Goal: Task Accomplishment & Management: Use online tool/utility

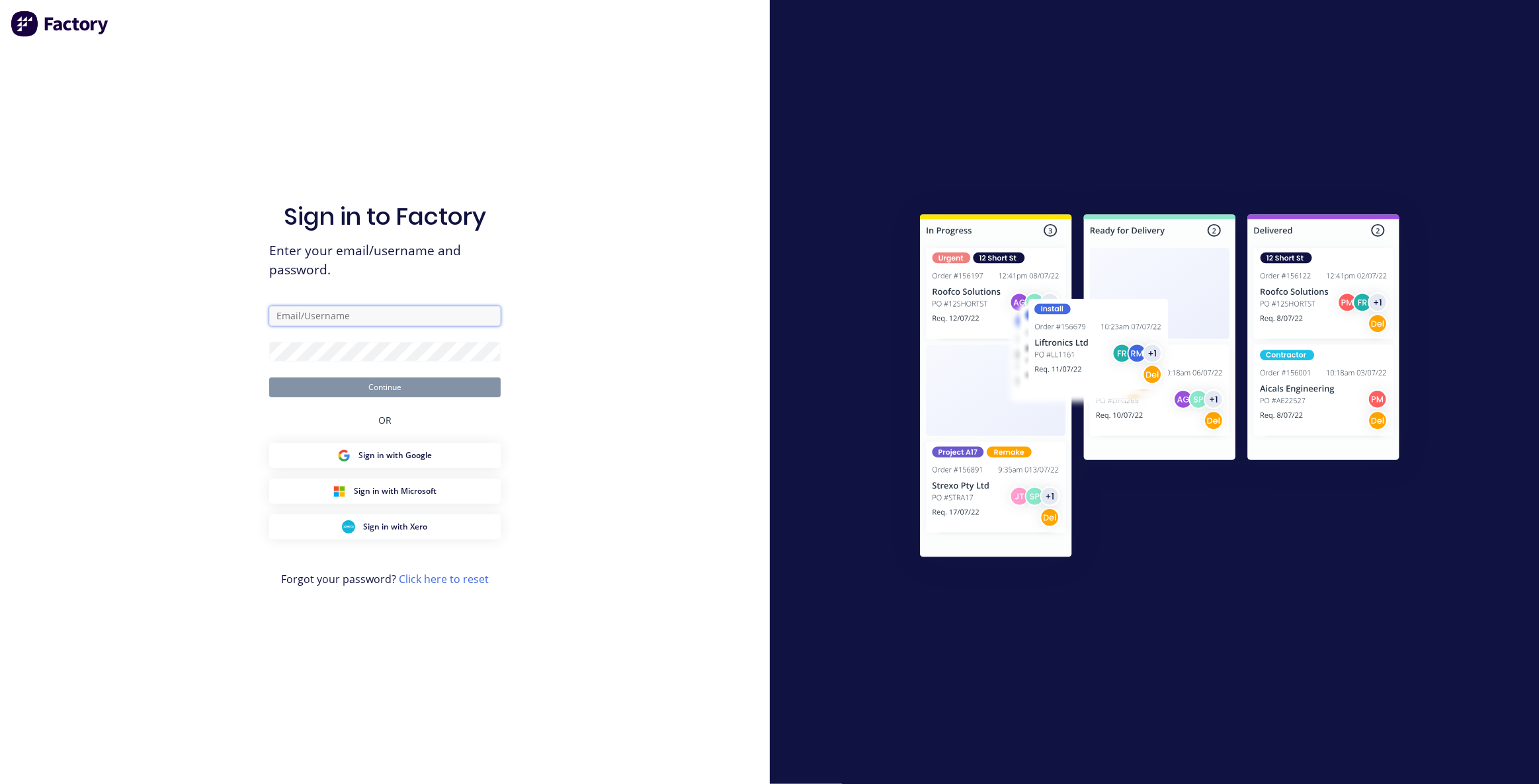
click at [364, 317] on input "text" at bounding box center [384, 316] width 231 height 20
type input "[EMAIL_ADDRESS][DOMAIN_NAME]"
click at [269, 378] on button "Continue" at bounding box center [384, 388] width 231 height 20
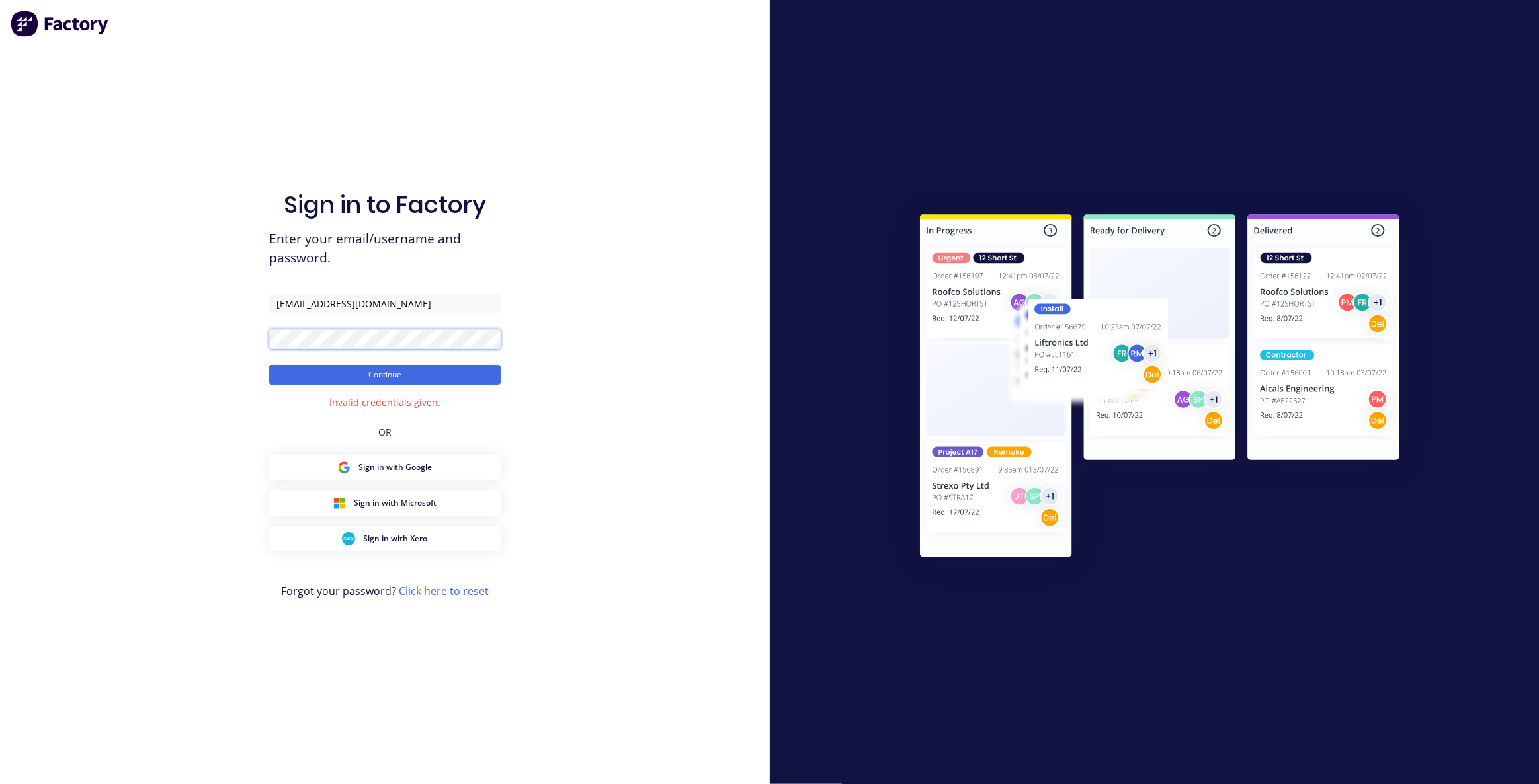
click at [269, 365] on button "Continue" at bounding box center [384, 375] width 231 height 20
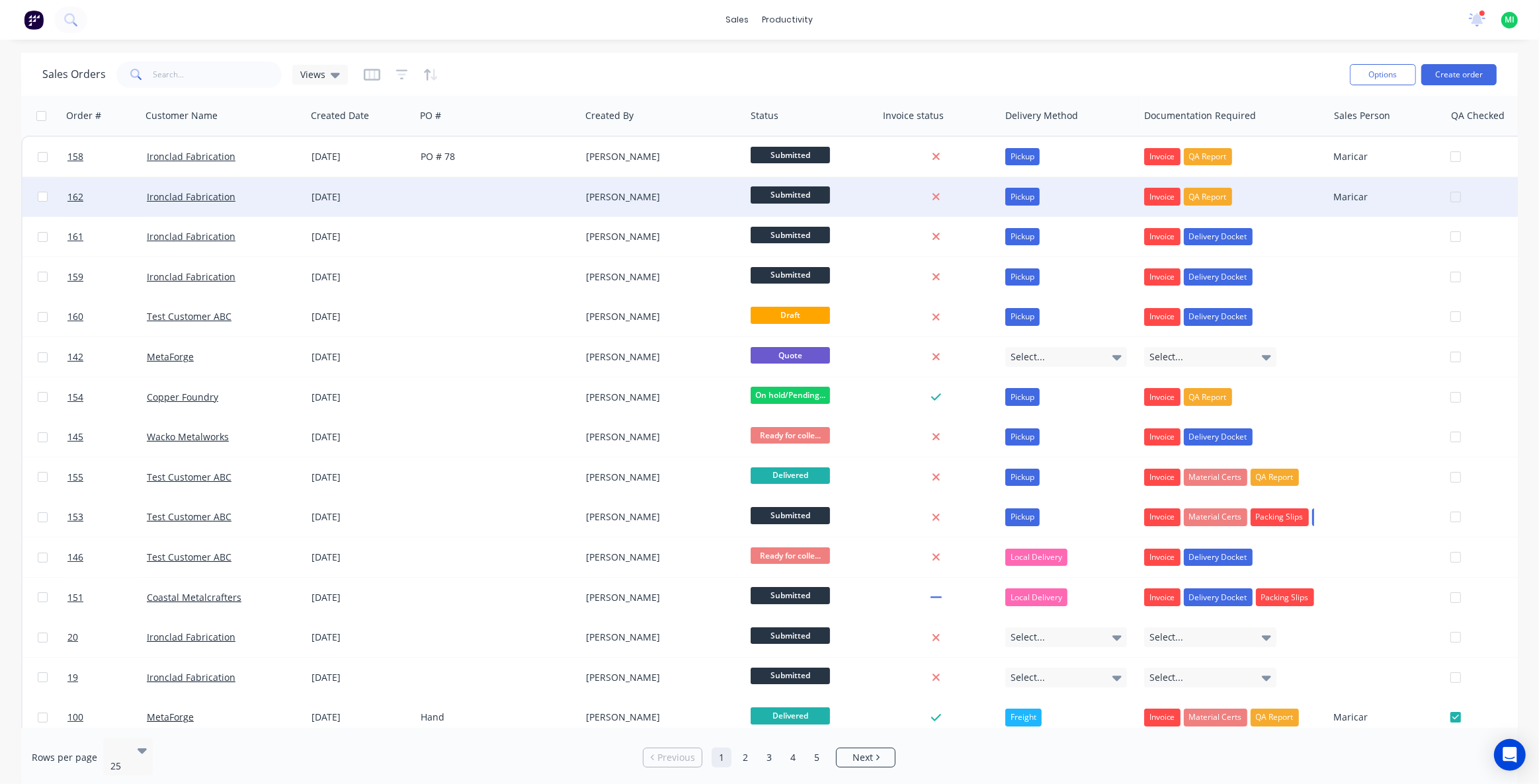
click at [409, 207] on div "[DATE]" at bounding box center [361, 196] width 109 height 39
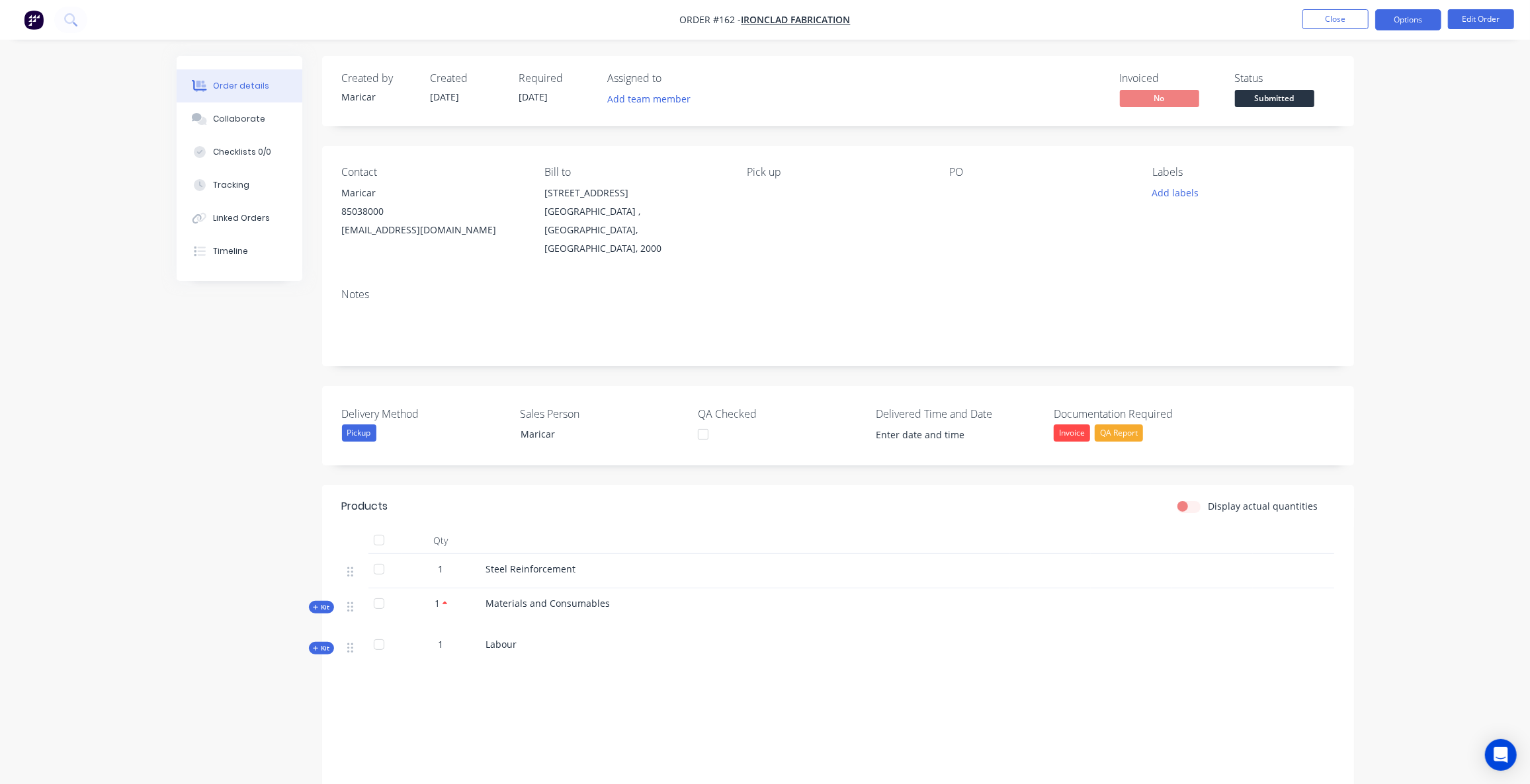
click at [1407, 22] on button "Options" at bounding box center [1409, 20] width 66 height 21
click at [1373, 88] on div "Work Order" at bounding box center [1368, 79] width 121 height 19
click at [1344, 115] on div "Print" at bounding box center [1368, 106] width 121 height 19
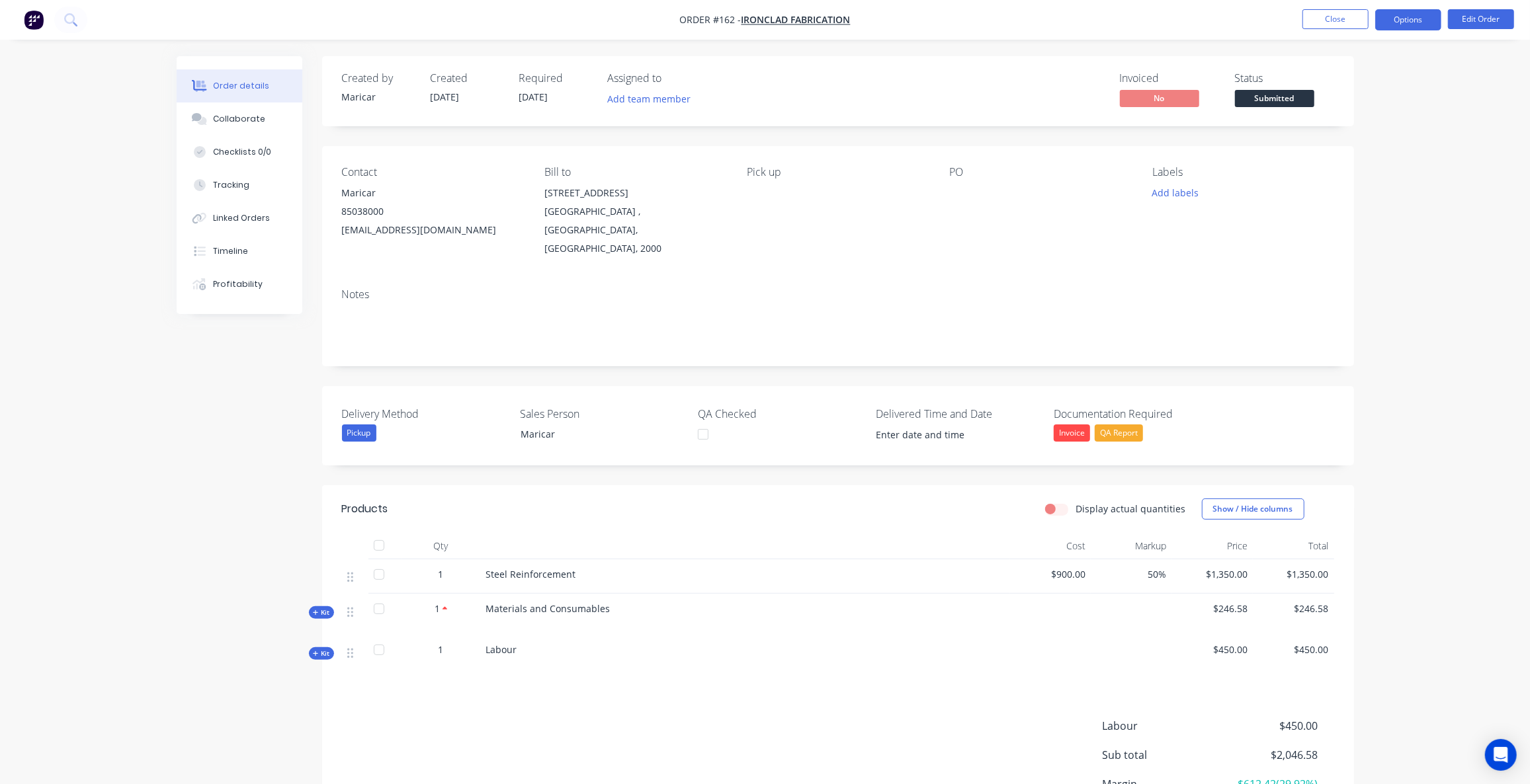
click at [1409, 19] on button "Options" at bounding box center [1409, 20] width 66 height 21
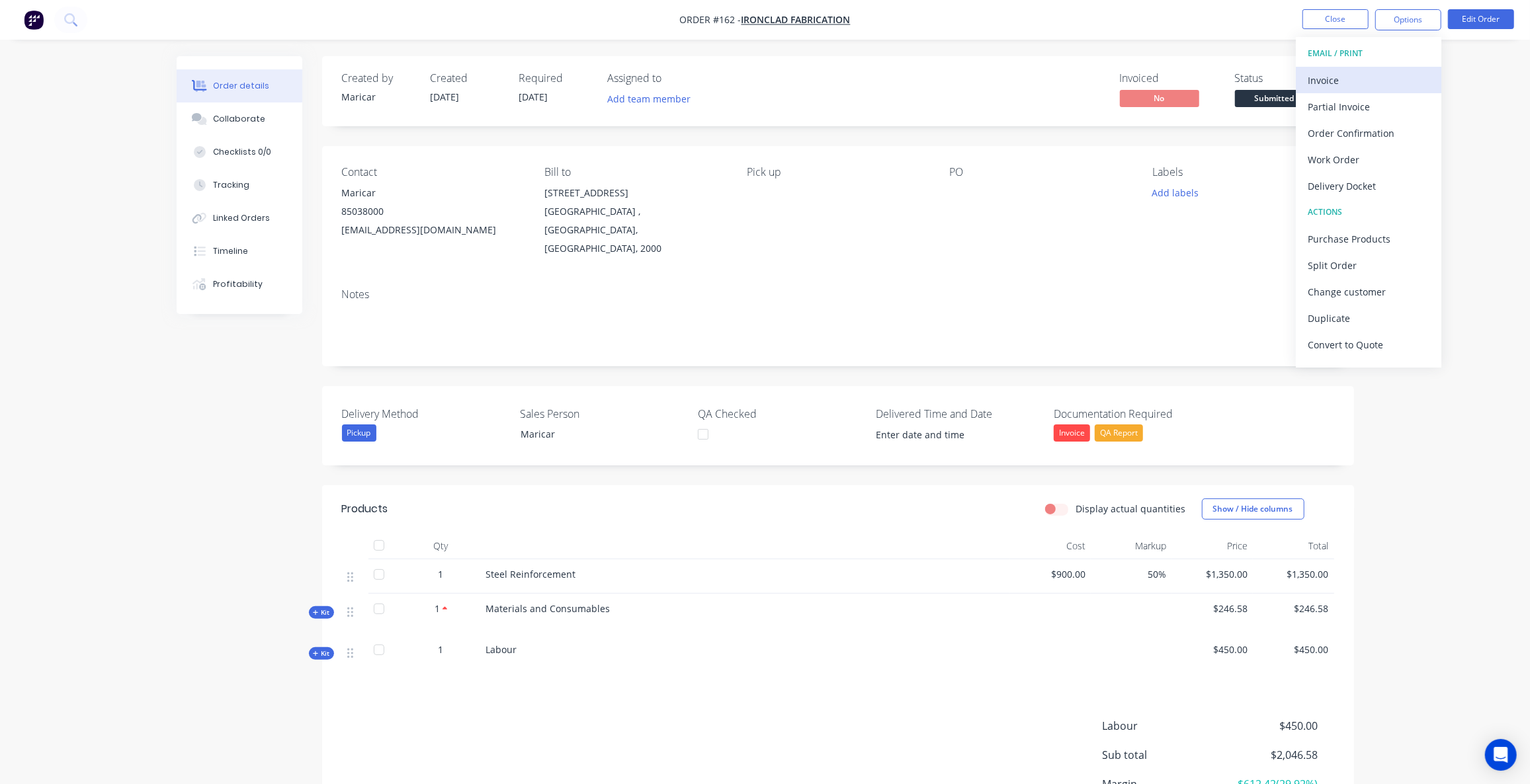
click at [1360, 77] on div "Invoice" at bounding box center [1368, 79] width 121 height 19
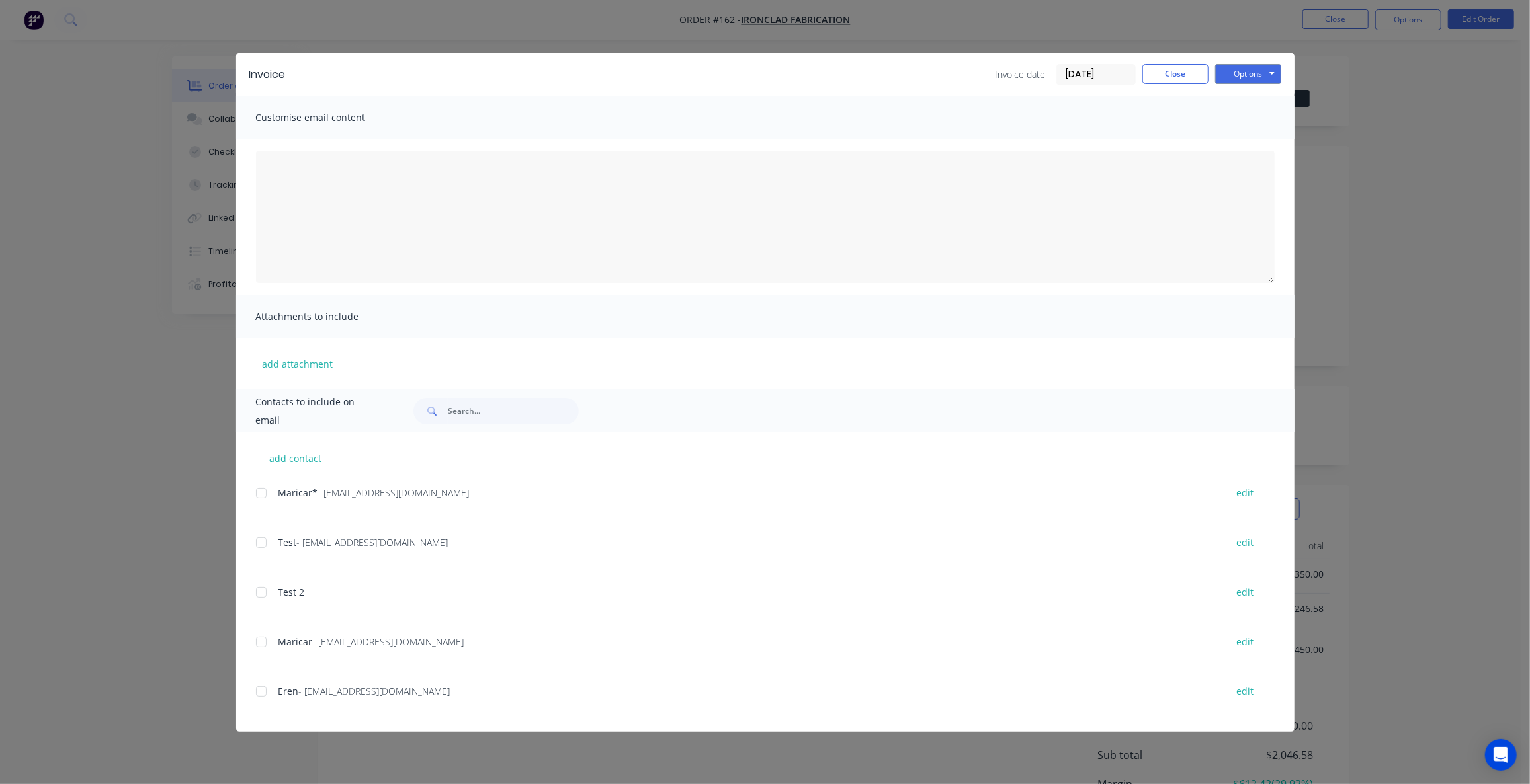
click at [1246, 63] on div "Invoice Invoice date 03/09/25 Close Options Preview Print Email" at bounding box center [765, 74] width 1058 height 43
click at [1247, 68] on button "Options" at bounding box center [1249, 74] width 66 height 20
click at [1246, 88] on button "Preview" at bounding box center [1258, 97] width 85 height 21
click at [1182, 75] on button "Close" at bounding box center [1175, 74] width 66 height 20
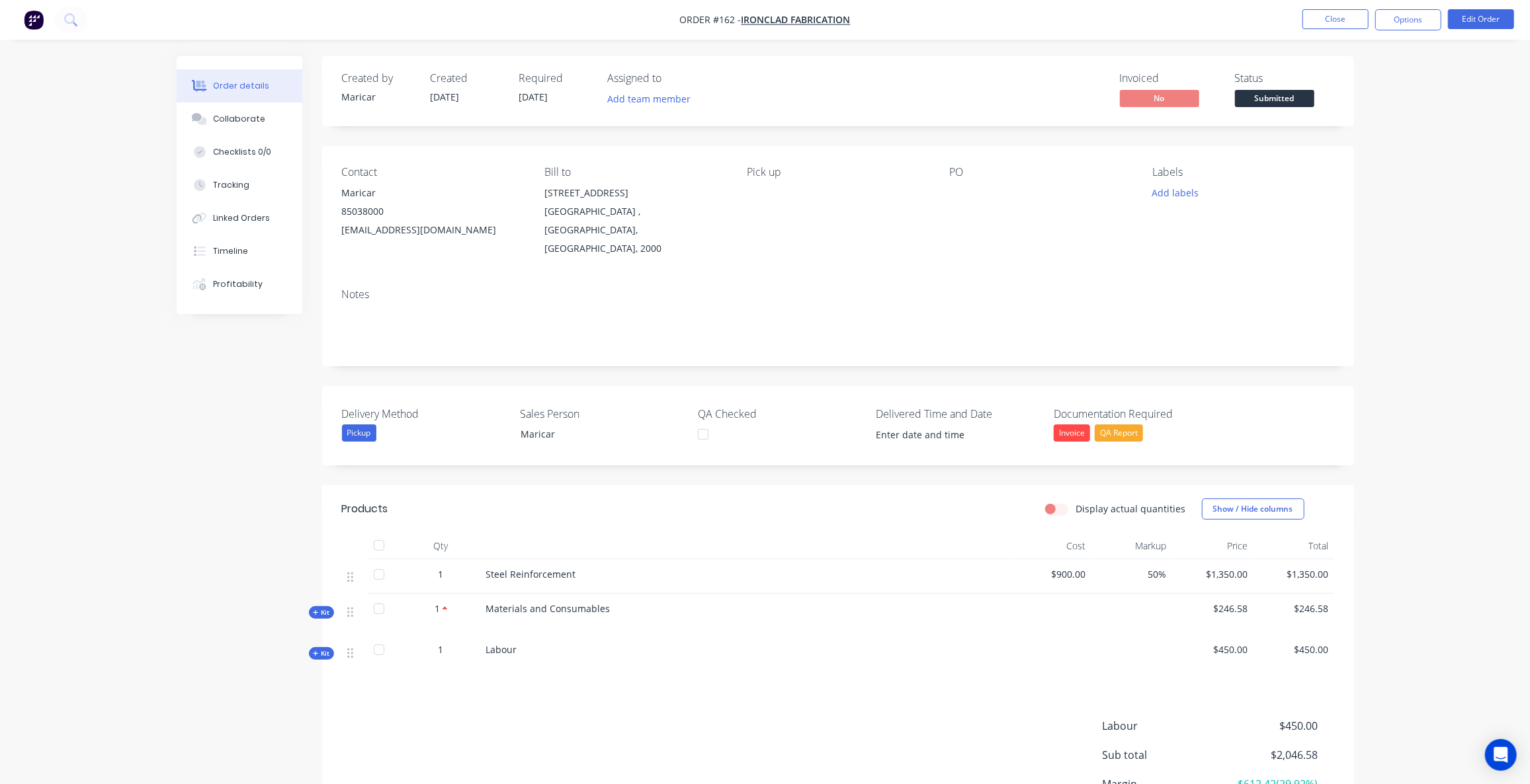
click at [1348, 8] on nav "Order #162 - Ironclad Fabrication Close Options Edit Order" at bounding box center [765, 20] width 1530 height 39
click at [1335, 21] on button "Close" at bounding box center [1335, 19] width 66 height 20
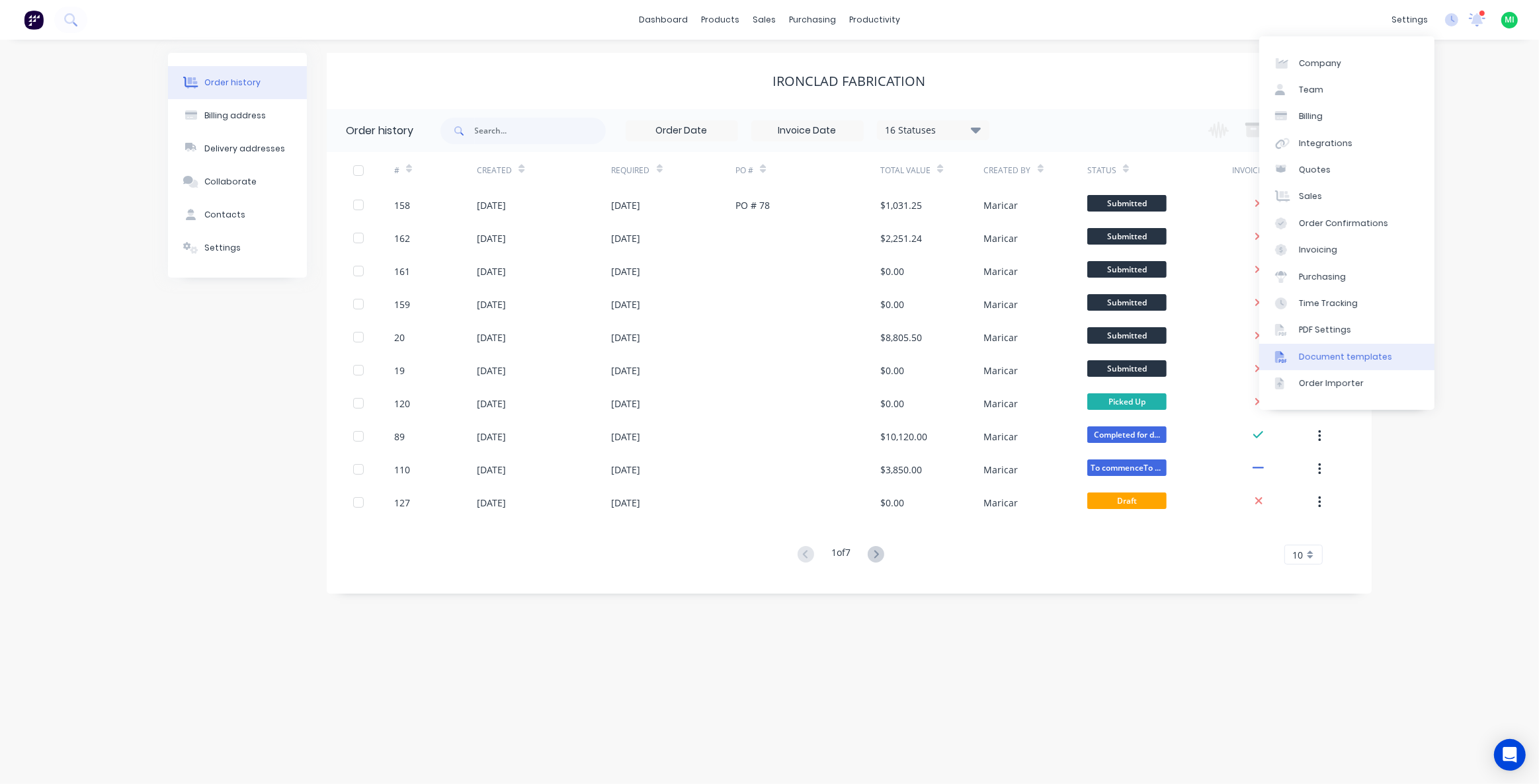
click at [1312, 351] on div "Document templates" at bounding box center [1346, 356] width 93 height 12
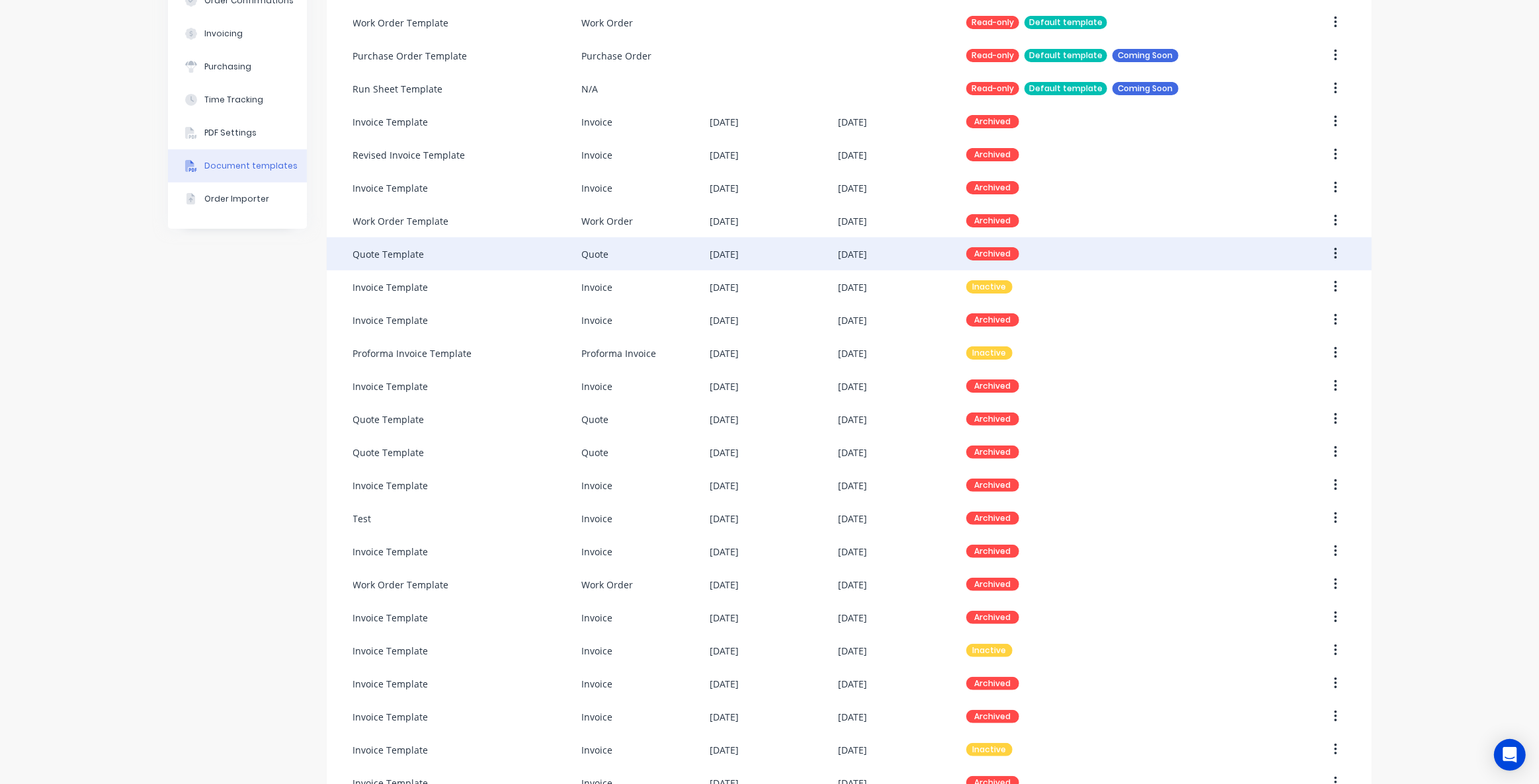
scroll to position [379, 0]
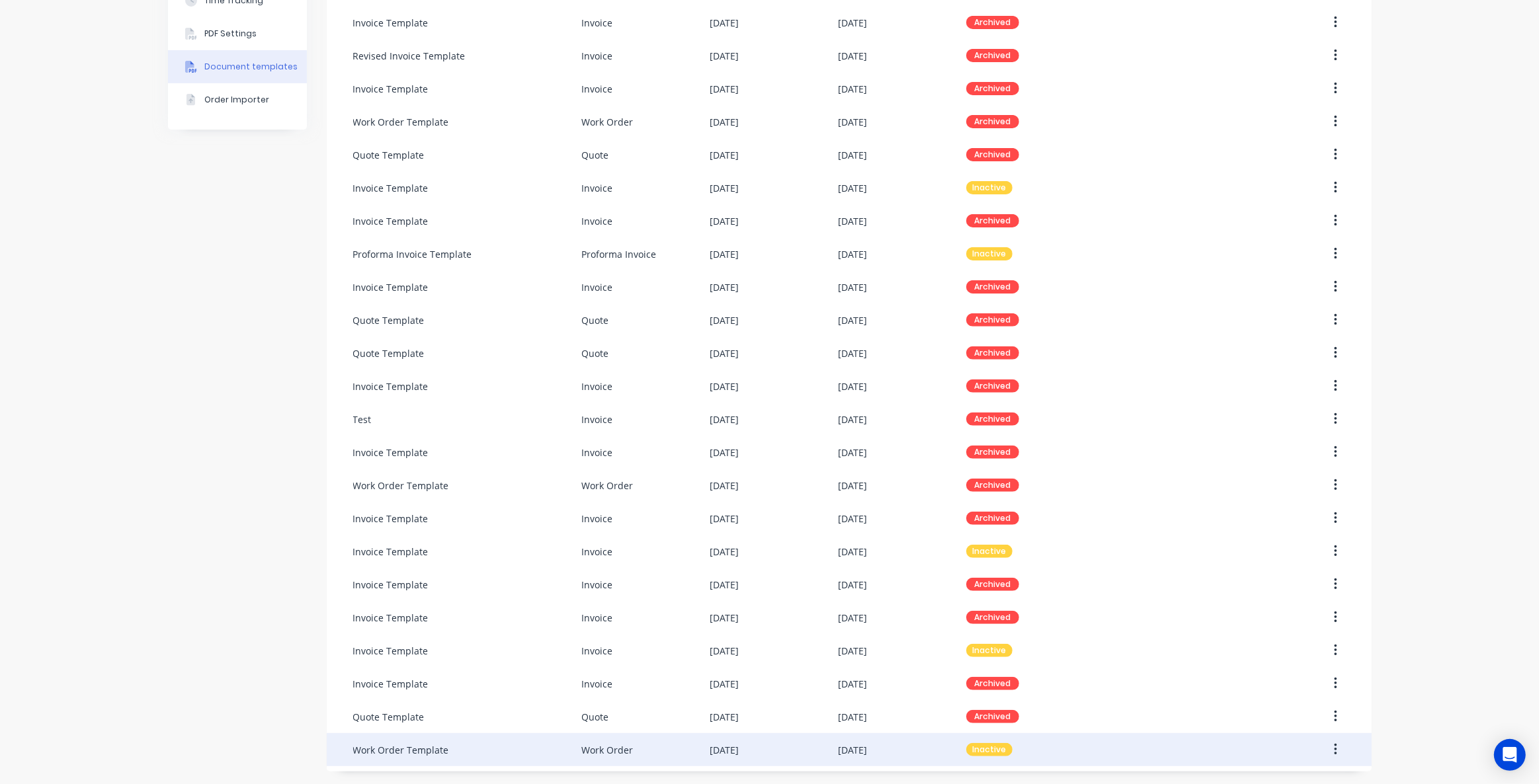
click at [677, 746] on div "Work Order" at bounding box center [646, 749] width 129 height 33
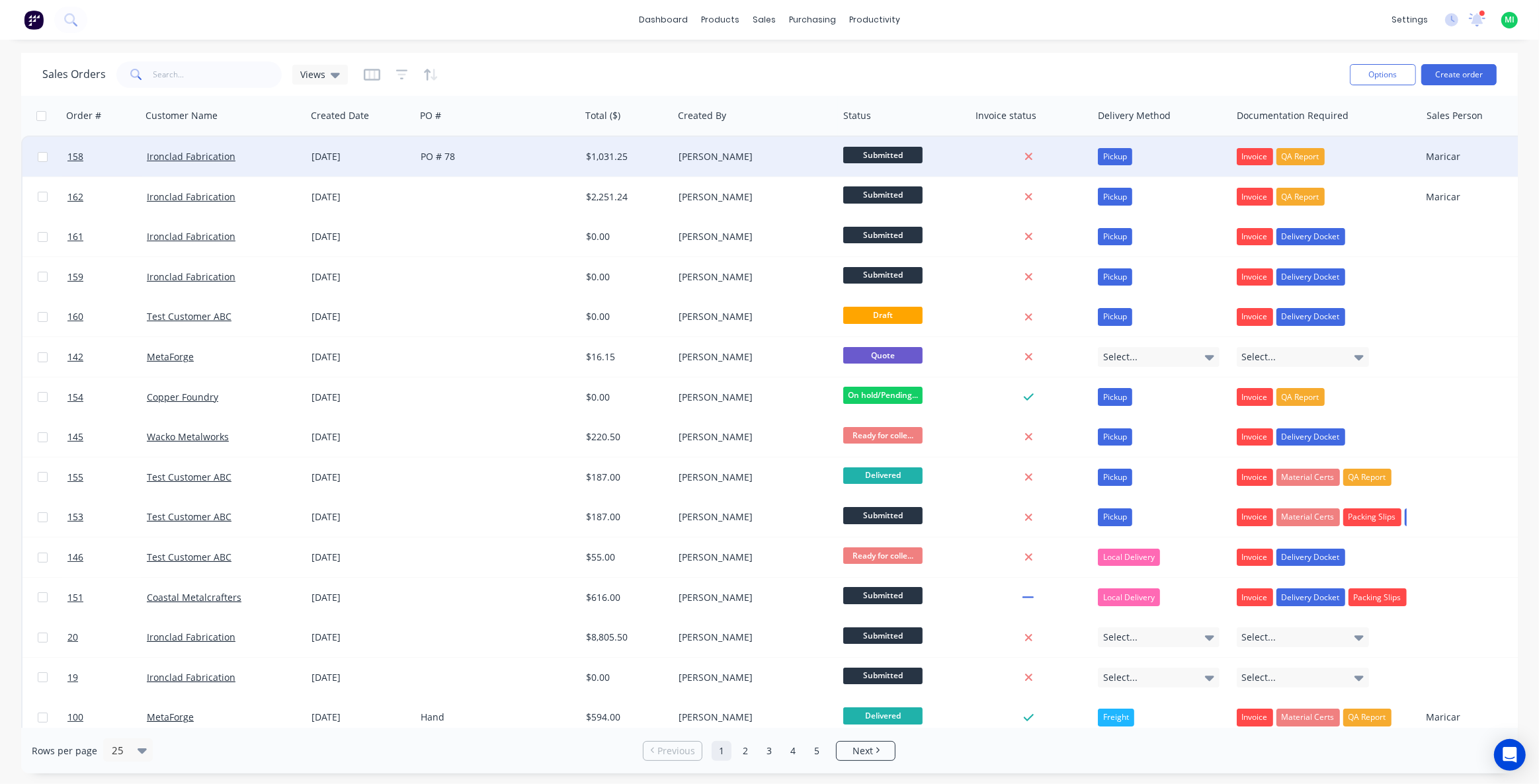
click at [757, 154] on div "[PERSON_NAME]" at bounding box center [752, 156] width 146 height 13
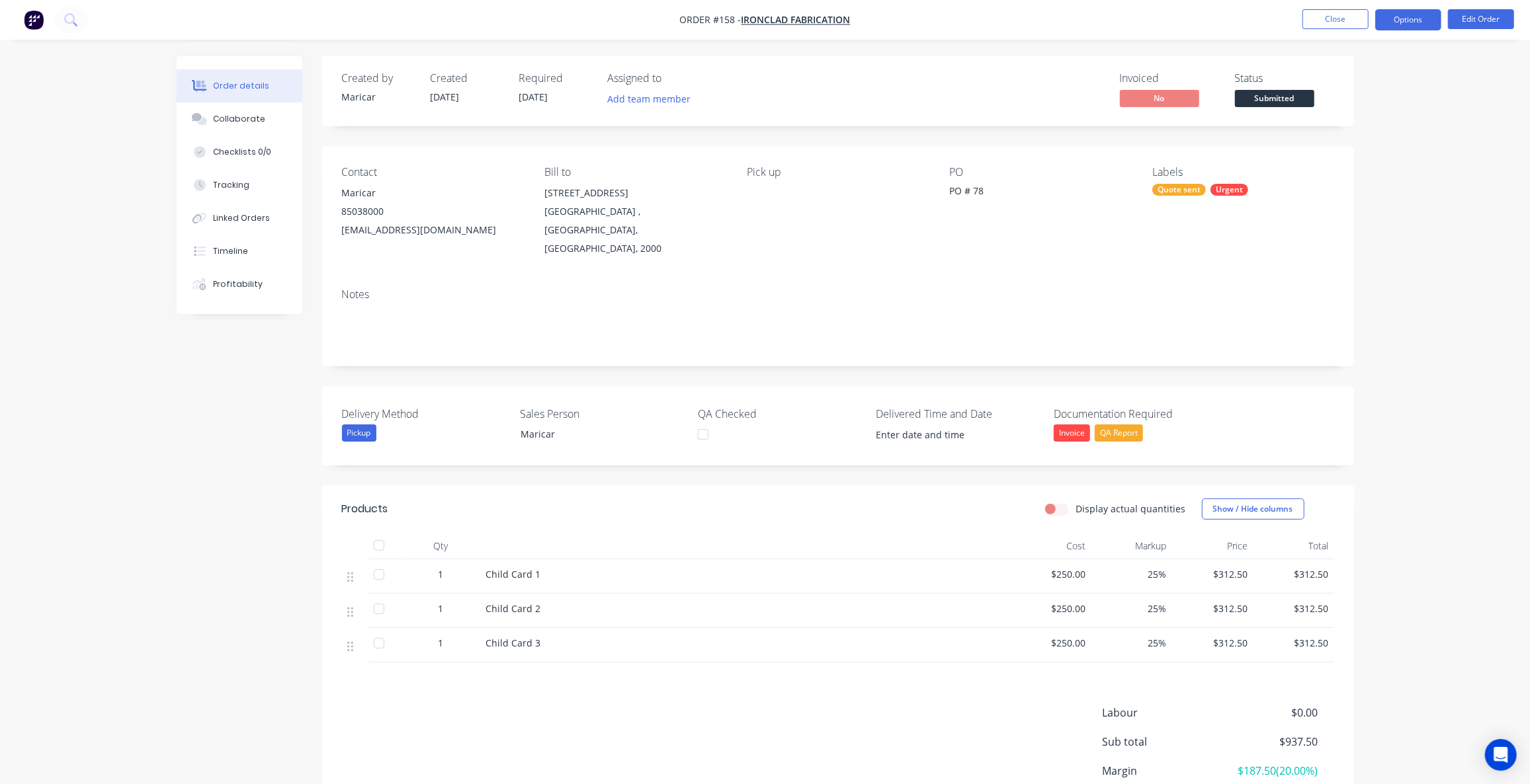
click at [1417, 29] on button "Options" at bounding box center [1409, 20] width 66 height 21
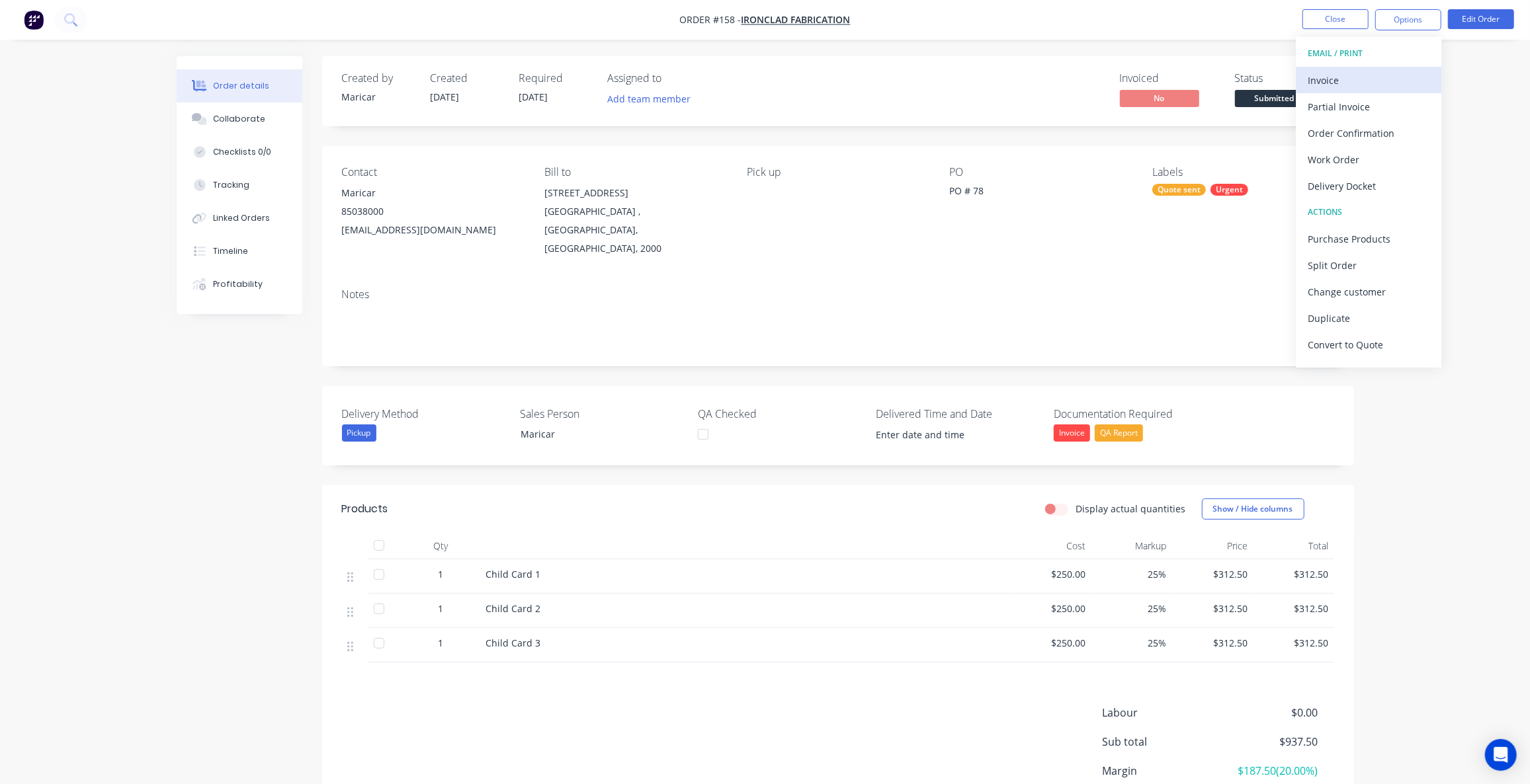
click at [1384, 72] on div "Invoice" at bounding box center [1368, 79] width 121 height 19
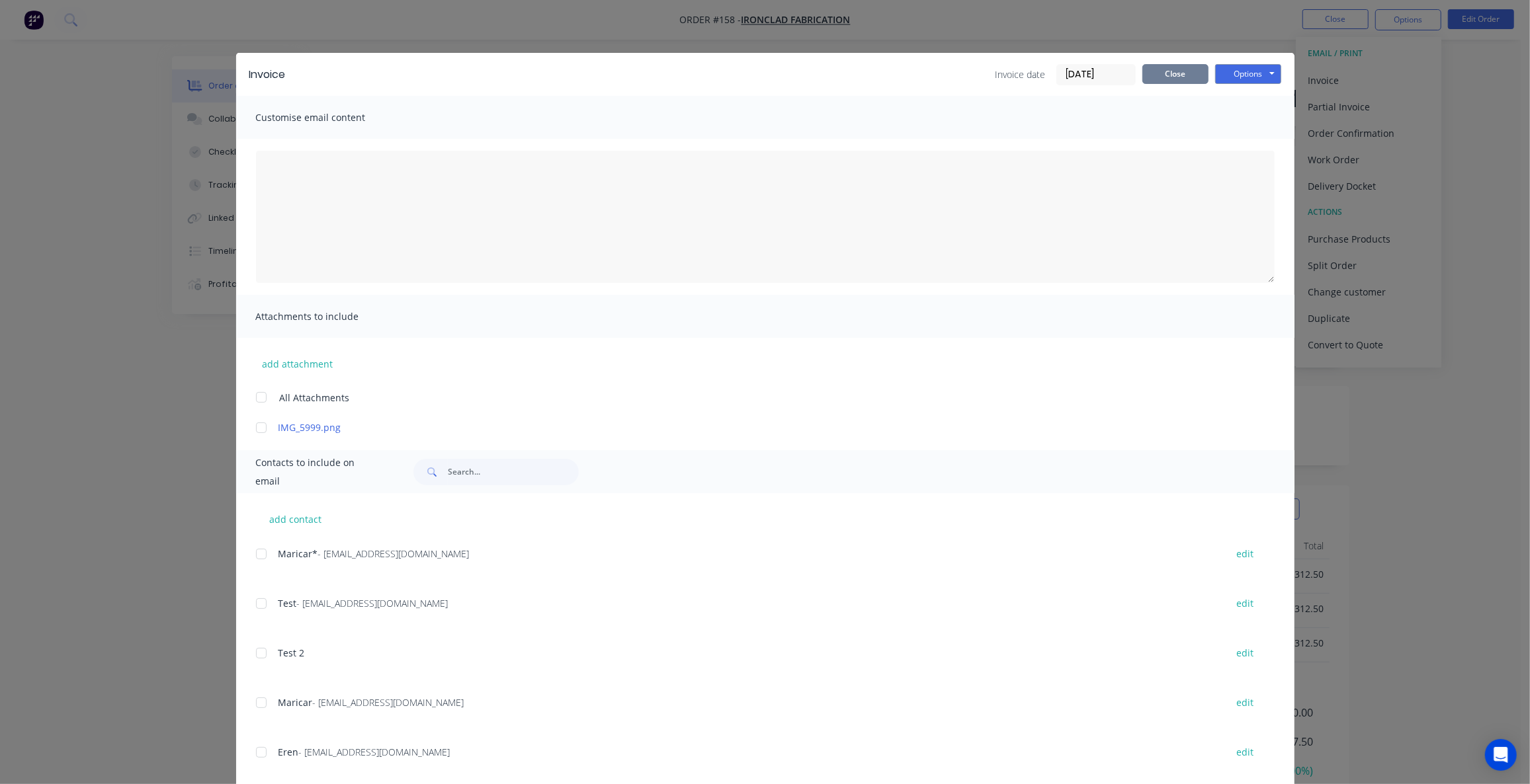
click at [1184, 82] on button "Close" at bounding box center [1175, 74] width 66 height 20
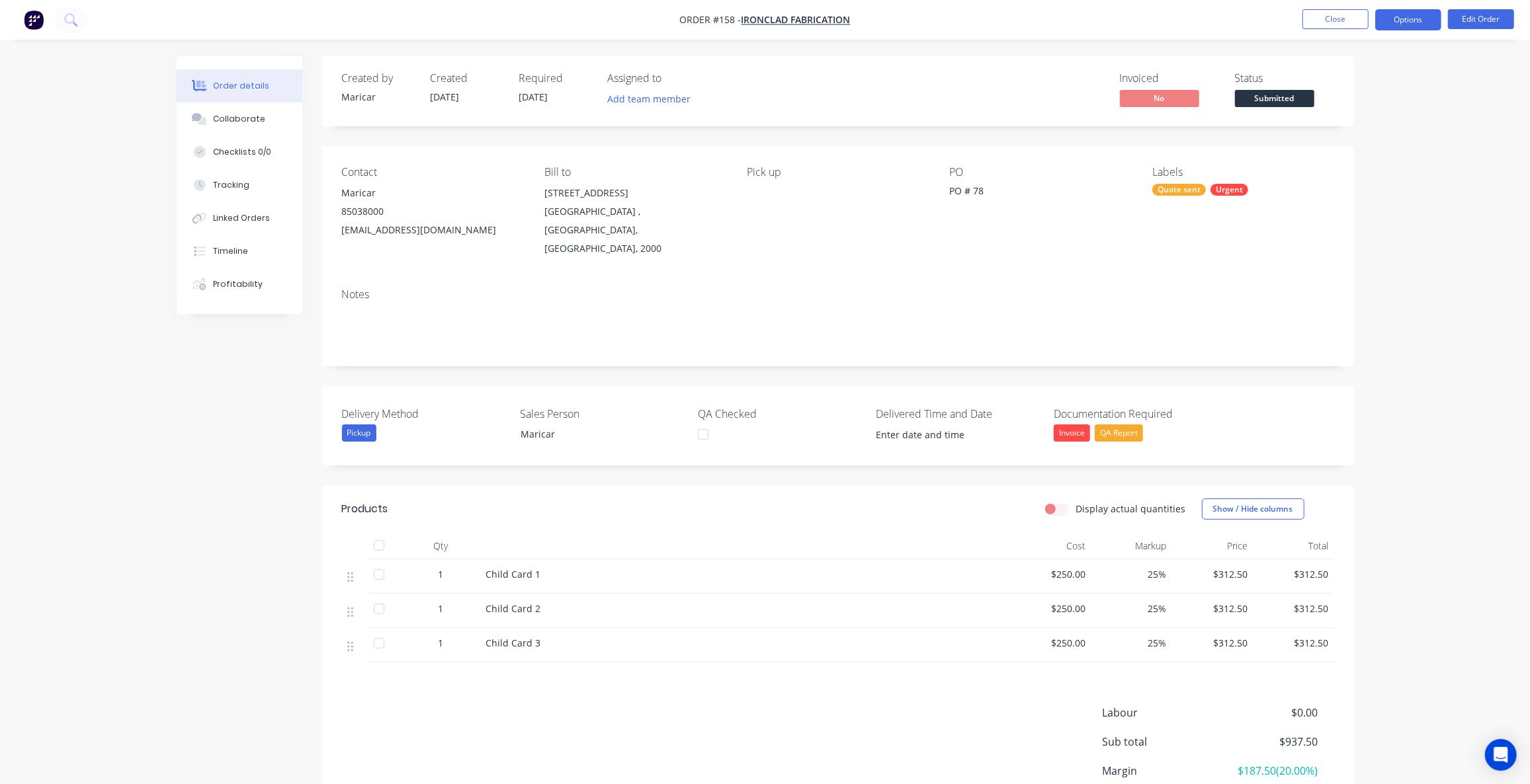
click at [1403, 19] on button "Options" at bounding box center [1409, 20] width 66 height 21
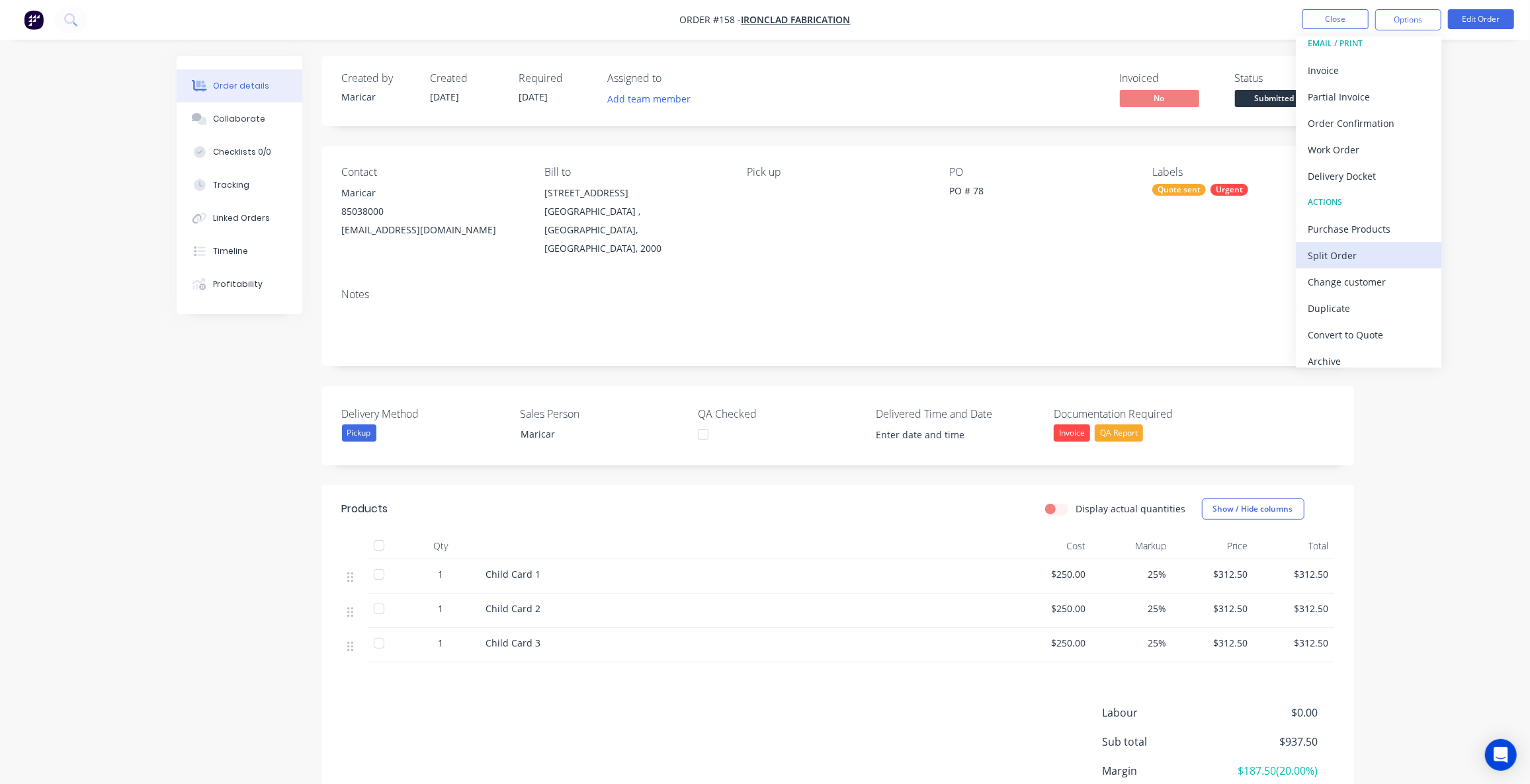
scroll to position [19, 0]
click at [1349, 146] on div "Work Order" at bounding box center [1368, 140] width 121 height 19
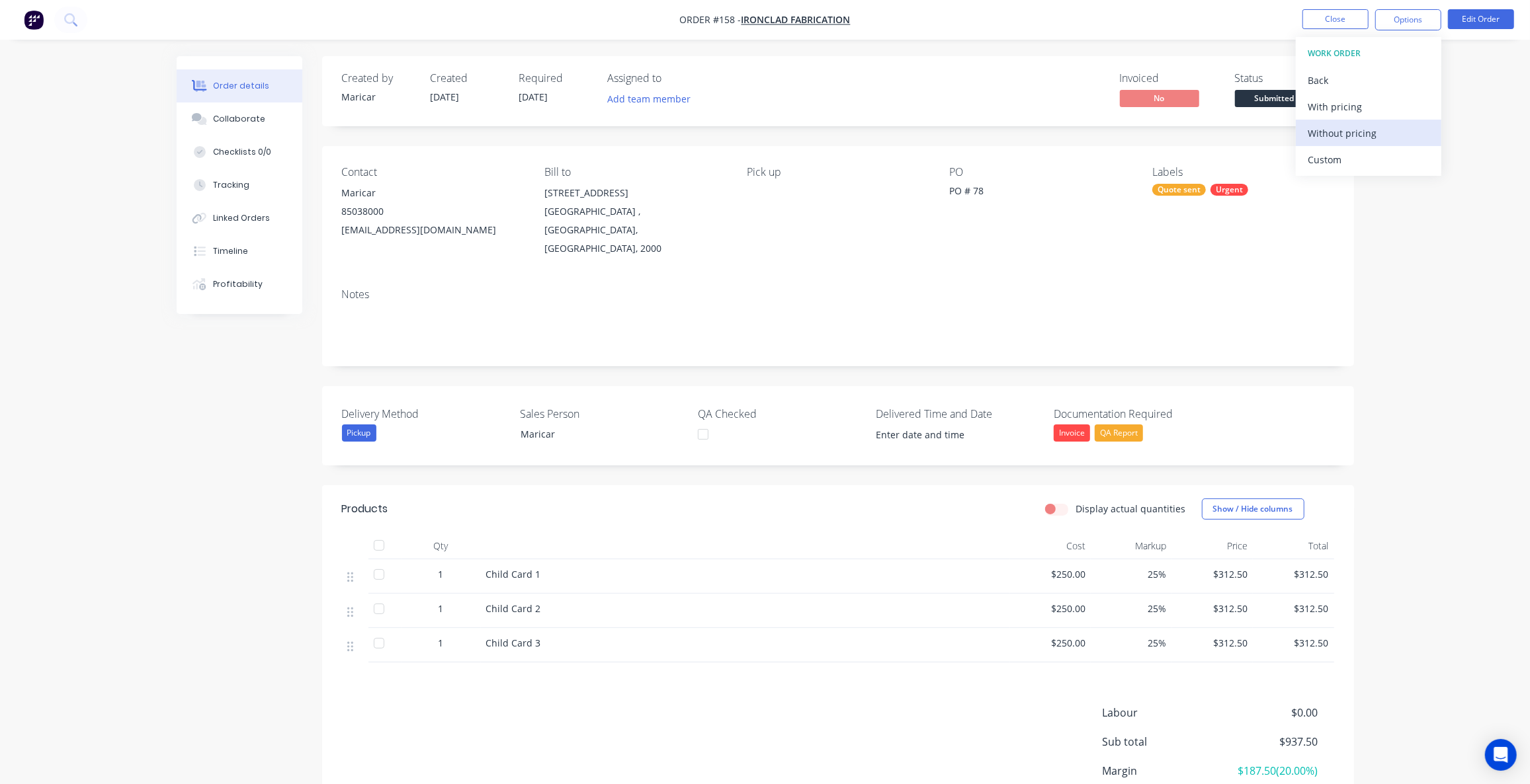
click at [1348, 131] on div "Without pricing" at bounding box center [1368, 132] width 121 height 19
